Goal: Transaction & Acquisition: Purchase product/service

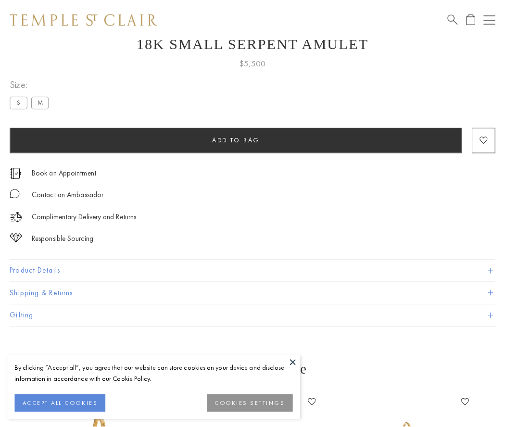
scroll to position [38, 0]
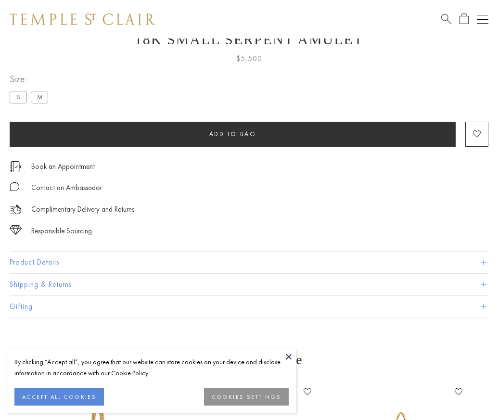
click at [232, 134] on span "Add to bag" at bounding box center [232, 134] width 47 height 8
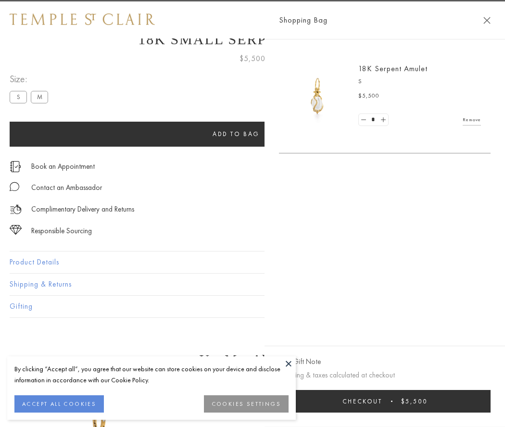
click at [382, 401] on span "Checkout" at bounding box center [362, 401] width 40 height 8
